Goal: Information Seeking & Learning: Learn about a topic

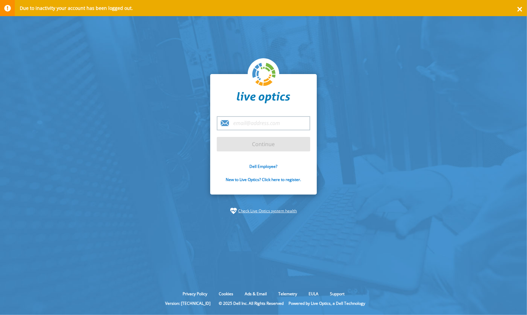
click at [238, 125] on input "email" at bounding box center [263, 123] width 93 height 14
type input "kees.waldschmit@yielder.com"
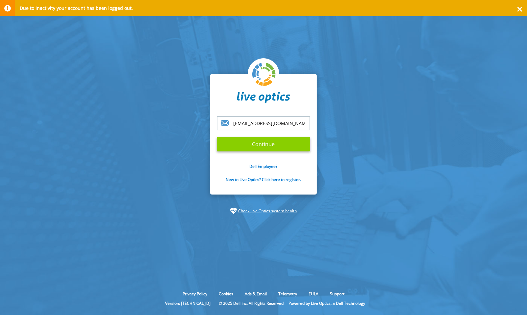
click at [258, 143] on input "Continue" at bounding box center [263, 144] width 93 height 14
click at [264, 144] on input "Continue" at bounding box center [263, 144] width 93 height 14
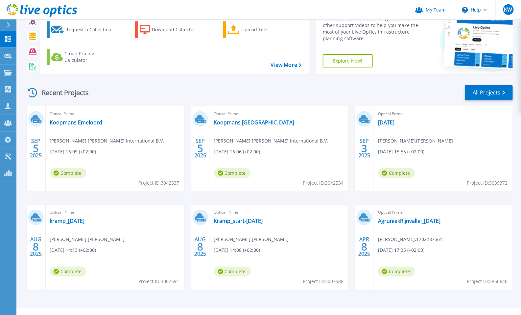
scroll to position [50, 0]
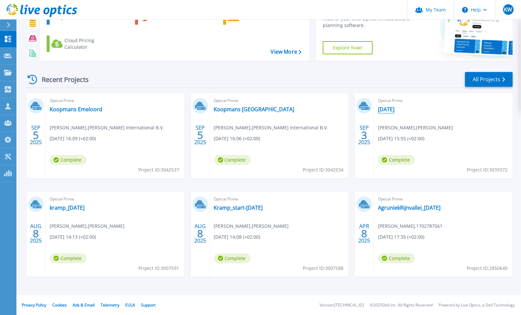
click at [391, 107] on link "[DATE]" at bounding box center [386, 109] width 16 height 7
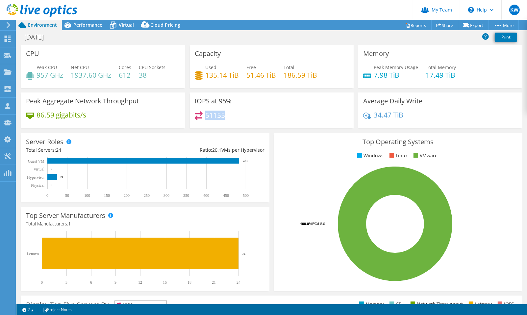
drag, startPoint x: 223, startPoint y: 114, endPoint x: 203, endPoint y: 113, distance: 19.4
click at [205, 113] on h4 "51155" at bounding box center [215, 114] width 20 height 7
click at [132, 24] on span "Virtual" at bounding box center [126, 25] width 15 height 6
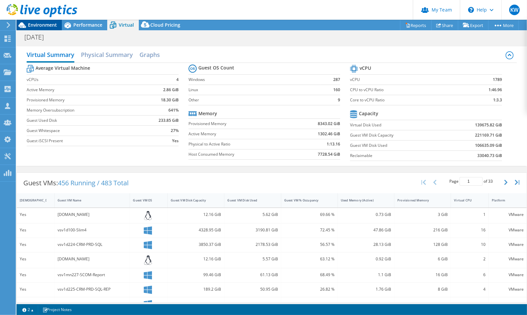
click at [32, 24] on span "Environment" at bounding box center [42, 25] width 29 height 6
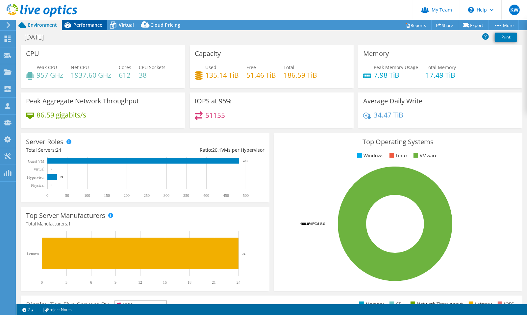
click at [79, 22] on span "Performance" at bounding box center [87, 25] width 29 height 6
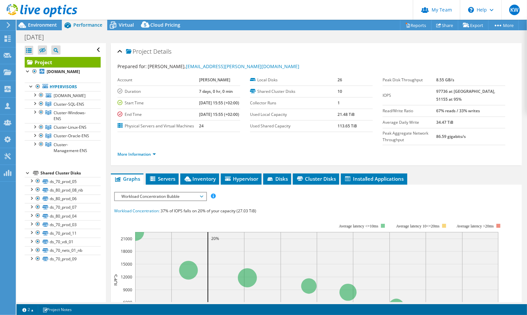
click at [202, 197] on icon at bounding box center [201, 196] width 3 height 2
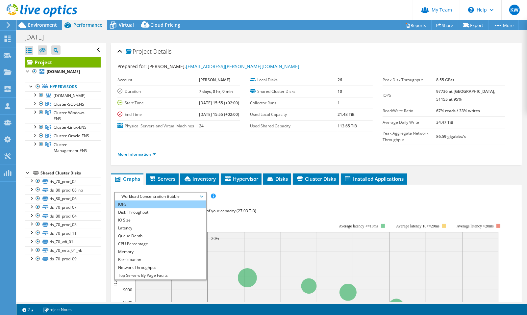
click at [178, 208] on li "IOPS" at bounding box center [160, 204] width 91 height 8
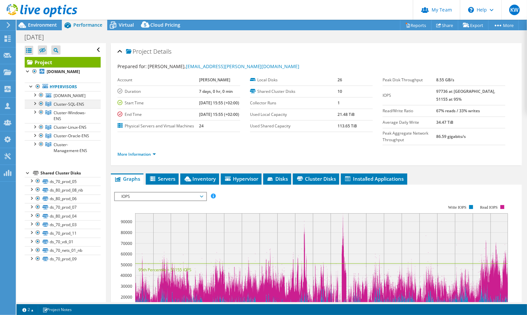
click at [35, 102] on div at bounding box center [34, 103] width 7 height 7
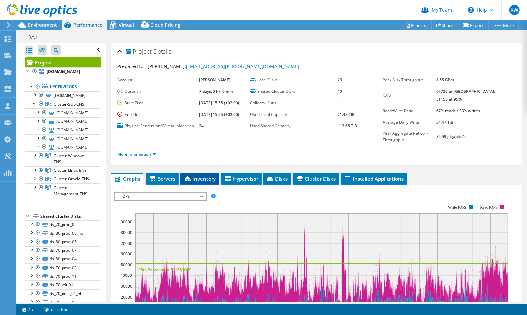
click at [206, 182] on span "Inventory" at bounding box center [199, 178] width 32 height 7
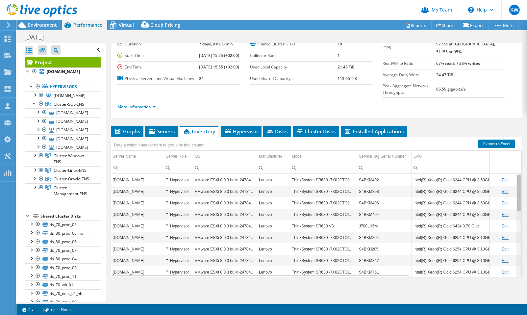
drag, startPoint x: 514, startPoint y: 252, endPoint x: 509, endPoint y: 184, distance: 68.2
click at [509, 184] on body "KW Partner Team Admin Kees Waldschmit [EMAIL_ADDRESS][DOMAIN_NAME] yielder My P…" at bounding box center [263, 157] width 527 height 315
click at [486, 143] on link "Export to Excel" at bounding box center [496, 143] width 37 height 9
click at [155, 106] on link "More Information" at bounding box center [136, 107] width 38 height 6
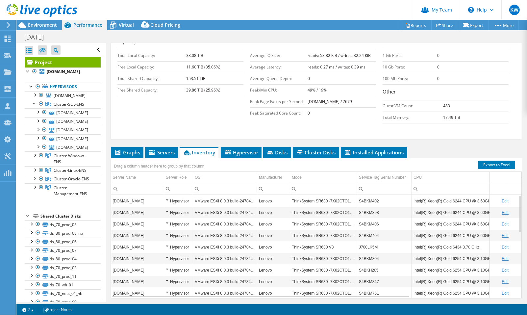
scroll to position [127, 0]
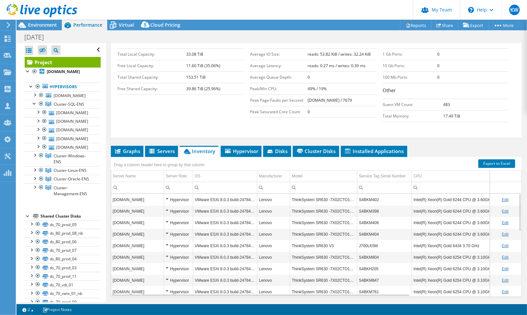
click at [327, 205] on td "ThinkSystem SR630 -7X02CTO1WW-" at bounding box center [323, 200] width 67 height 12
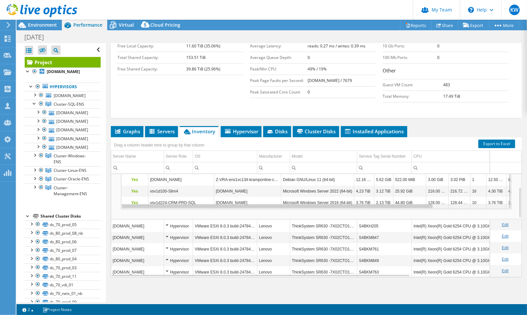
scroll to position [44, 0]
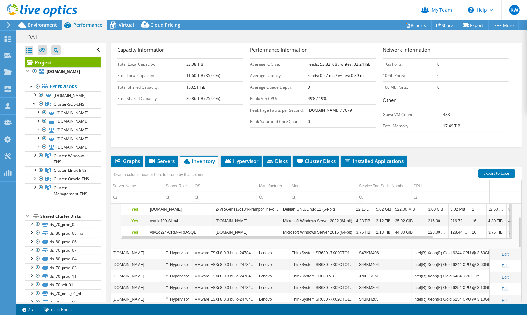
click at [313, 215] on td "Debian GNU/Linux 11 (64-bit)" at bounding box center [317, 209] width 73 height 12
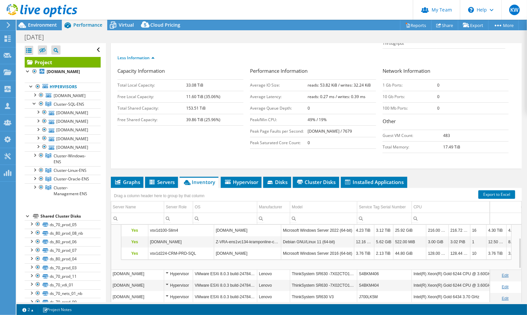
scroll to position [154, 0]
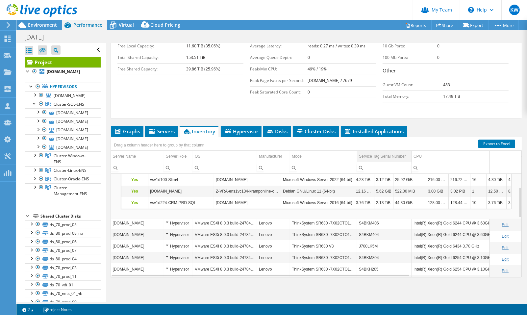
click at [371, 154] on div "Service Tag Serial Number" at bounding box center [382, 156] width 47 height 8
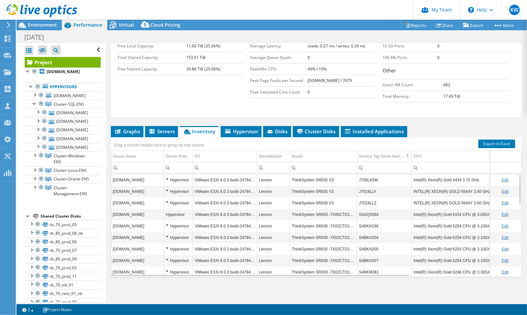
click at [321, 177] on td "ThinkSystem SR630 V3" at bounding box center [323, 180] width 67 height 12
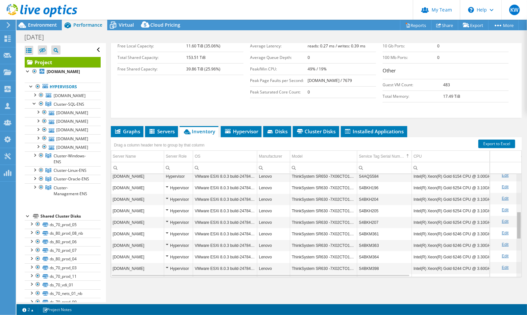
scroll to position [140, 0]
drag, startPoint x: 515, startPoint y: 194, endPoint x: 514, endPoint y: 234, distance: 40.4
click at [514, 234] on body "KW Partner Team Admin Kees Waldschmit [EMAIL_ADDRESS][DOMAIN_NAME] yielder My P…" at bounding box center [263, 157] width 527 height 315
click at [335, 188] on td "ThinkSystem SR630 -7X02CTO1WW-" at bounding box center [323, 187] width 67 height 12
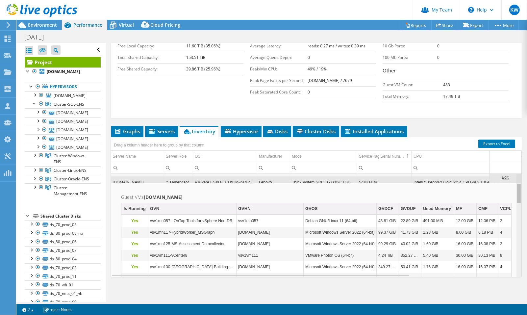
scroll to position [7, 0]
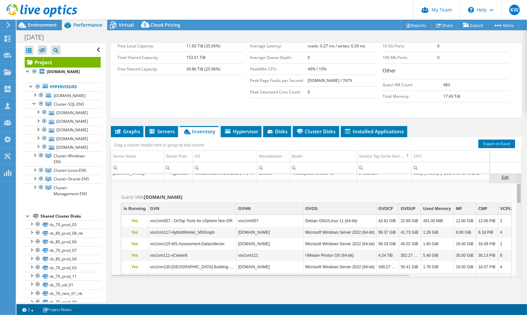
drag, startPoint x: 514, startPoint y: 206, endPoint x: 511, endPoint y: 178, distance: 27.8
click at [511, 179] on body "KW Partner Team Admin Kees Waldschmit [EMAIL_ADDRESS][DOMAIN_NAME] yielder My P…" at bounding box center [263, 157] width 527 height 315
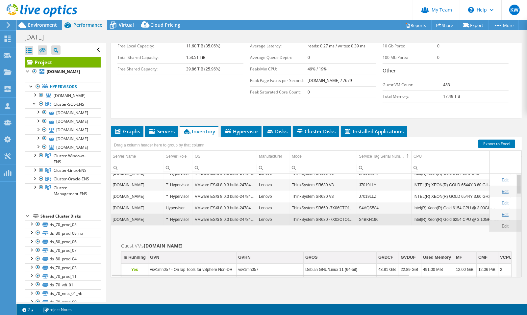
scroll to position [0, 0]
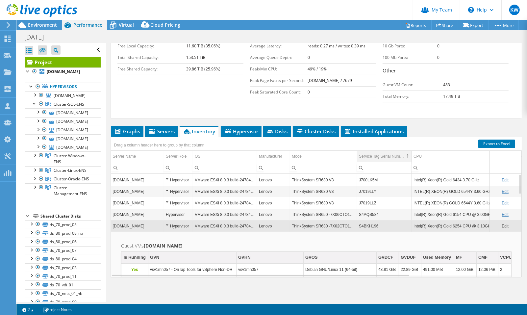
click at [398, 156] on div "Service Tag Serial Number" at bounding box center [381, 156] width 45 height 8
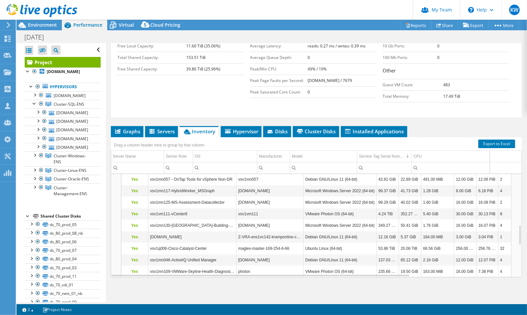
scroll to position [219, 0]
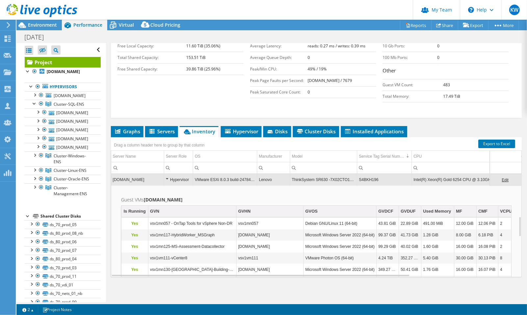
click at [382, 179] on td "S4BKH196" at bounding box center [384, 180] width 55 height 12
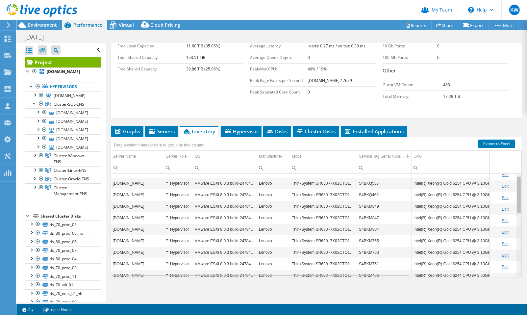
scroll to position [5, 0]
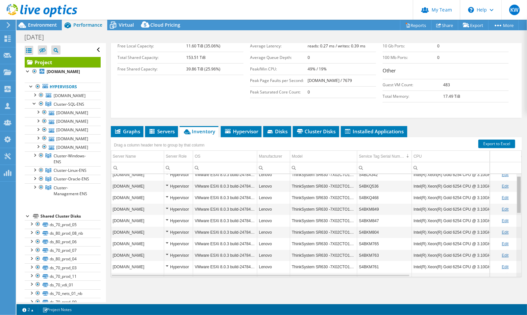
drag, startPoint x: 514, startPoint y: 229, endPoint x: 512, endPoint y: 179, distance: 51.0
click at [512, 179] on body "KW Partner Team Admin Kees Waldschmit [EMAIL_ADDRESS][DOMAIN_NAME] yielder My P…" at bounding box center [263, 157] width 527 height 315
click at [329, 197] on td "ThinkSystem SR630 -7X02CTO1WW-" at bounding box center [323, 198] width 67 height 12
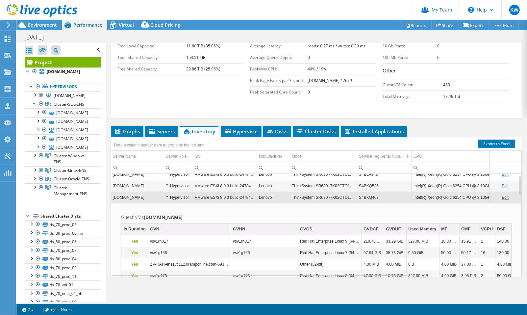
scroll to position [6, 0]
click at [329, 195] on td "ThinkSystem SR630 -7X02CTO1WW-" at bounding box center [323, 197] width 67 height 12
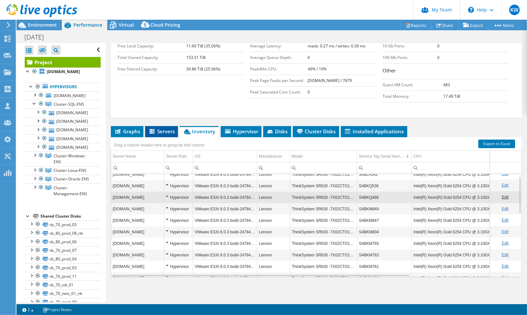
click at [171, 129] on span "Servers" at bounding box center [161, 131] width 26 height 7
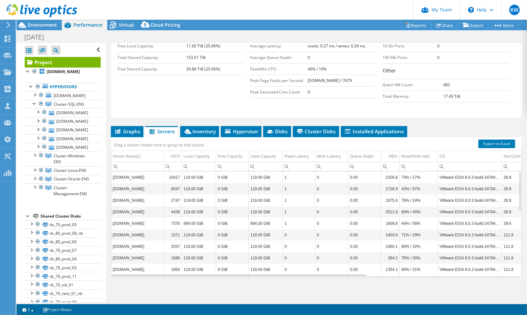
click at [136, 176] on td "[DOMAIN_NAME]" at bounding box center [137, 177] width 53 height 12
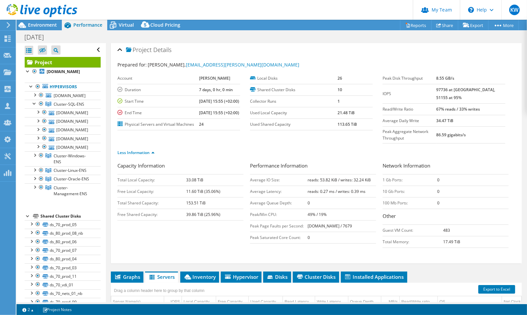
scroll to position [0, 0]
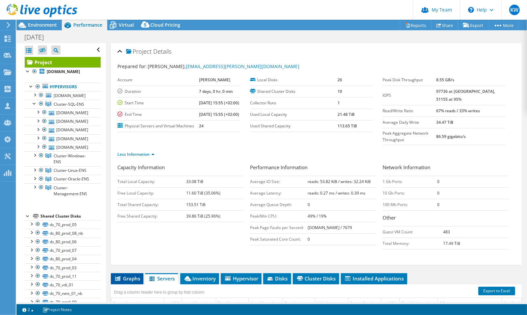
click at [123, 281] on span "Graphs" at bounding box center [127, 278] width 26 height 7
click at [152, 157] on link "Less Information" at bounding box center [135, 154] width 37 height 6
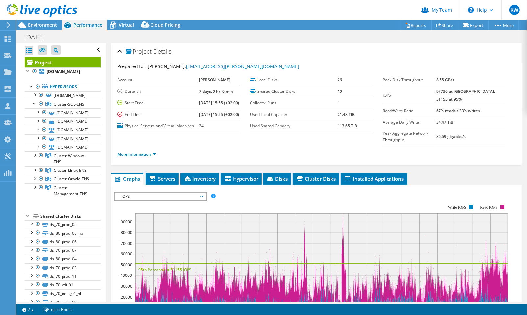
click at [155, 157] on link "More Information" at bounding box center [136, 154] width 38 height 6
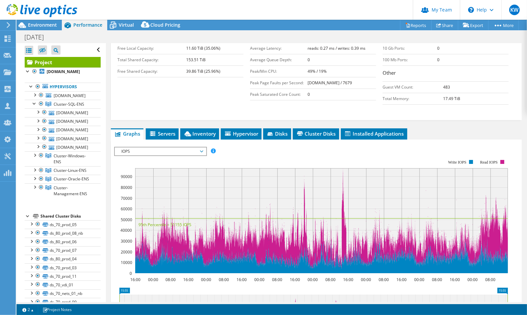
scroll to position [146, 0]
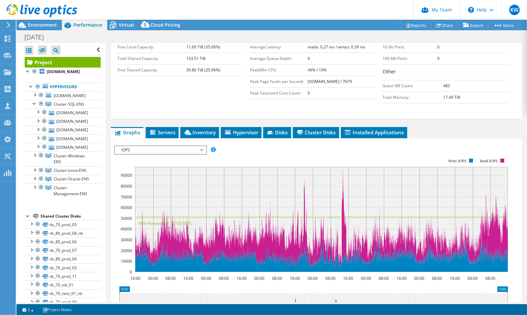
click at [202, 154] on span "IOPS" at bounding box center [160, 150] width 84 height 8
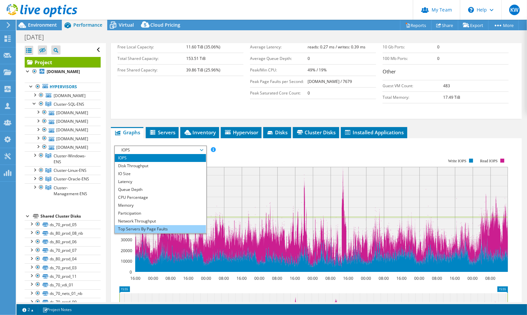
click at [165, 231] on li "Top Servers By Page Faults" at bounding box center [160, 229] width 91 height 8
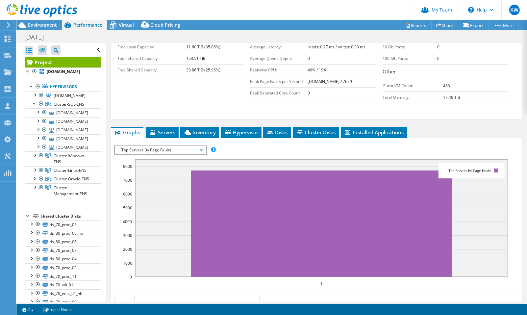
click at [159, 153] on span "Top Servers By Page Faults" at bounding box center [160, 150] width 84 height 8
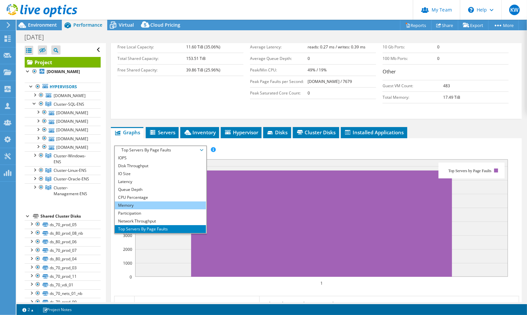
click at [144, 208] on li "Memory" at bounding box center [160, 205] width 91 height 8
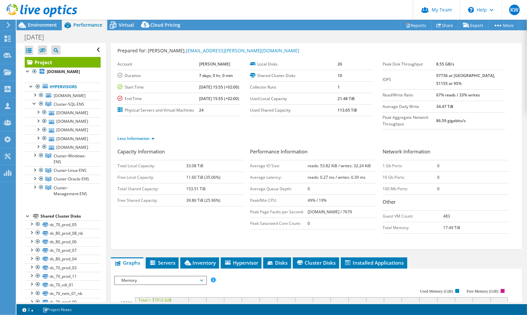
scroll to position [0, 0]
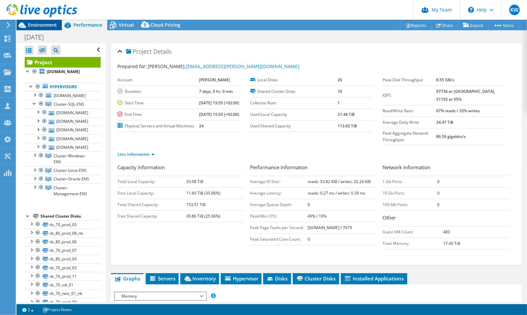
click at [43, 24] on span "Environment" at bounding box center [42, 25] width 29 height 6
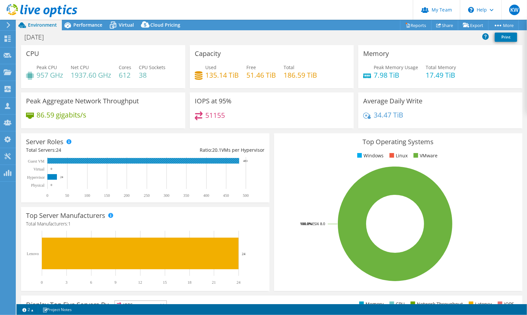
click at [134, 159] on rect at bounding box center [143, 161] width 192 height 6
click at [51, 176] on rect at bounding box center [52, 177] width 10 height 6
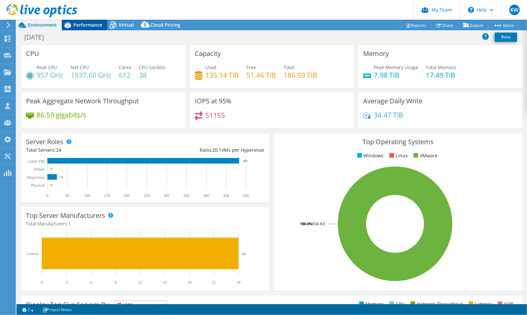
click at [84, 25] on span "Performance" at bounding box center [87, 25] width 29 height 6
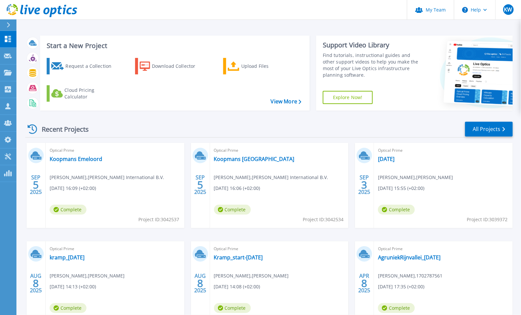
click at [348, 99] on link "Explore Now!" at bounding box center [348, 97] width 50 height 13
